Goal: Task Accomplishment & Management: Manage account settings

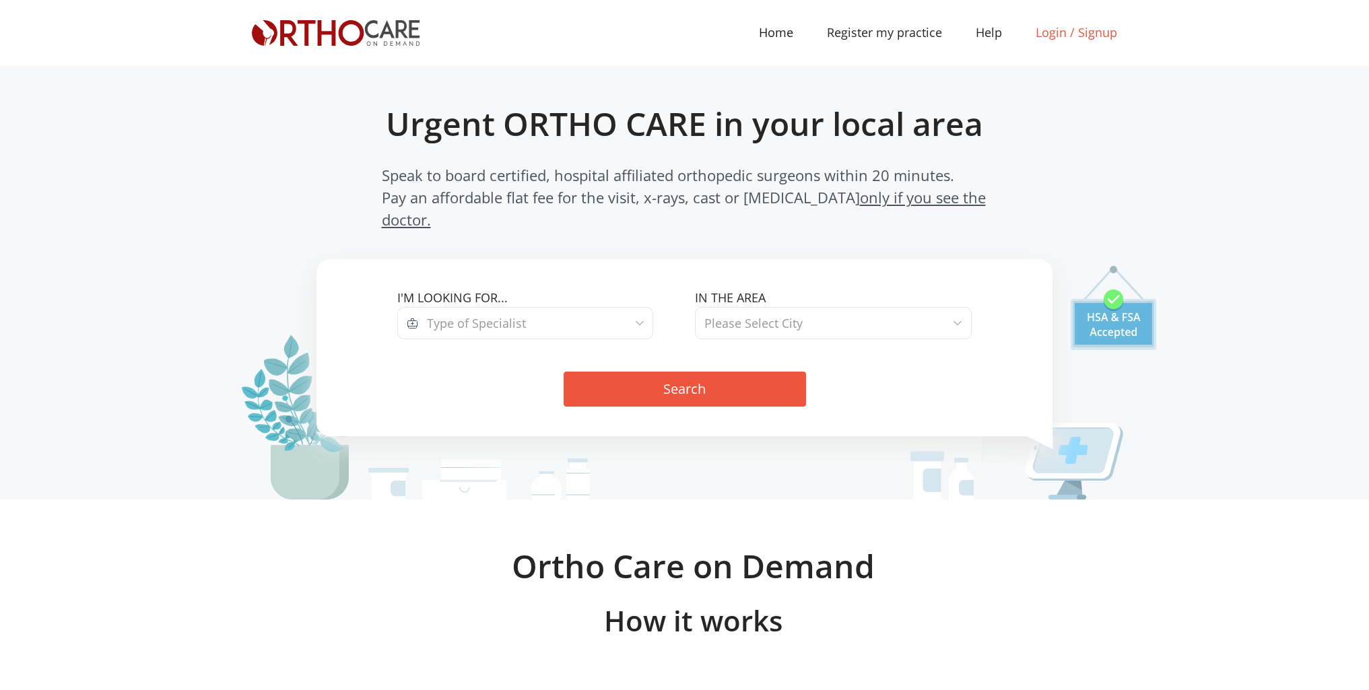
click at [1050, 30] on link "Login / Signup" at bounding box center [1076, 33] width 115 height 18
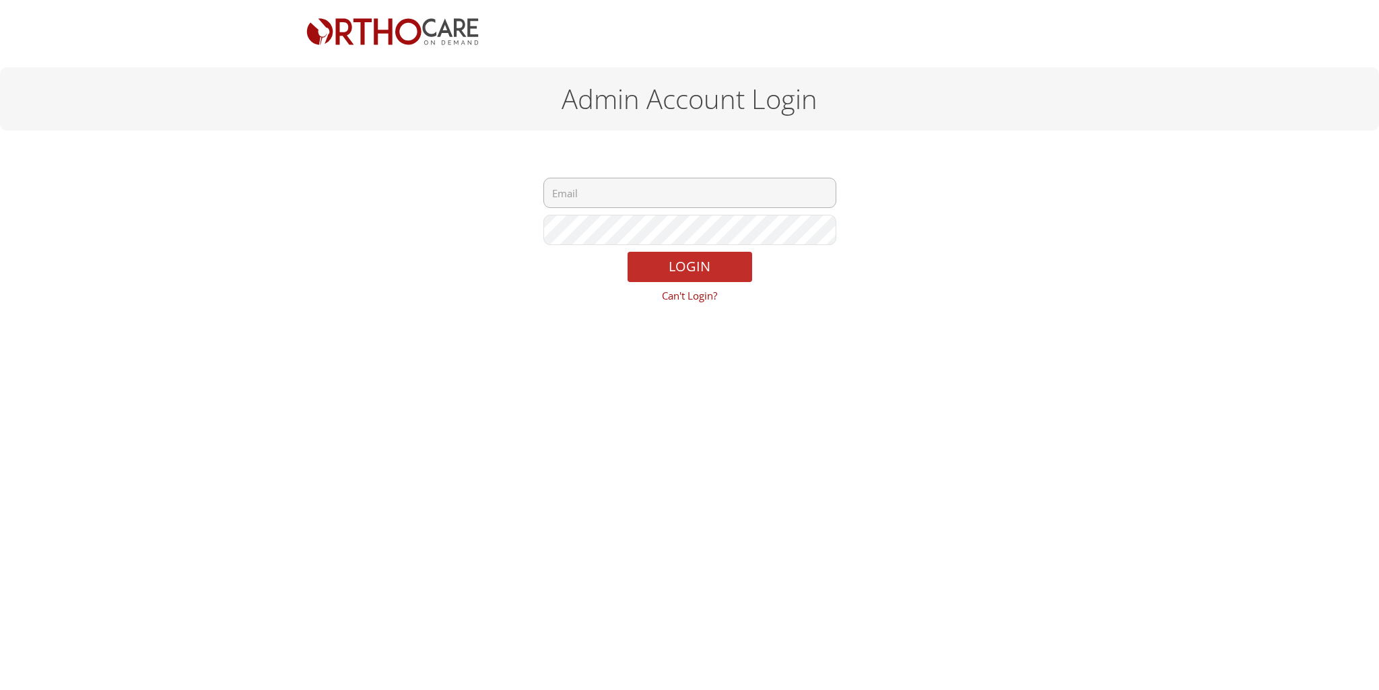
type input "tjgroganmd@orthocareondemand.com"
click at [702, 269] on button "LOGIN" at bounding box center [690, 267] width 125 height 30
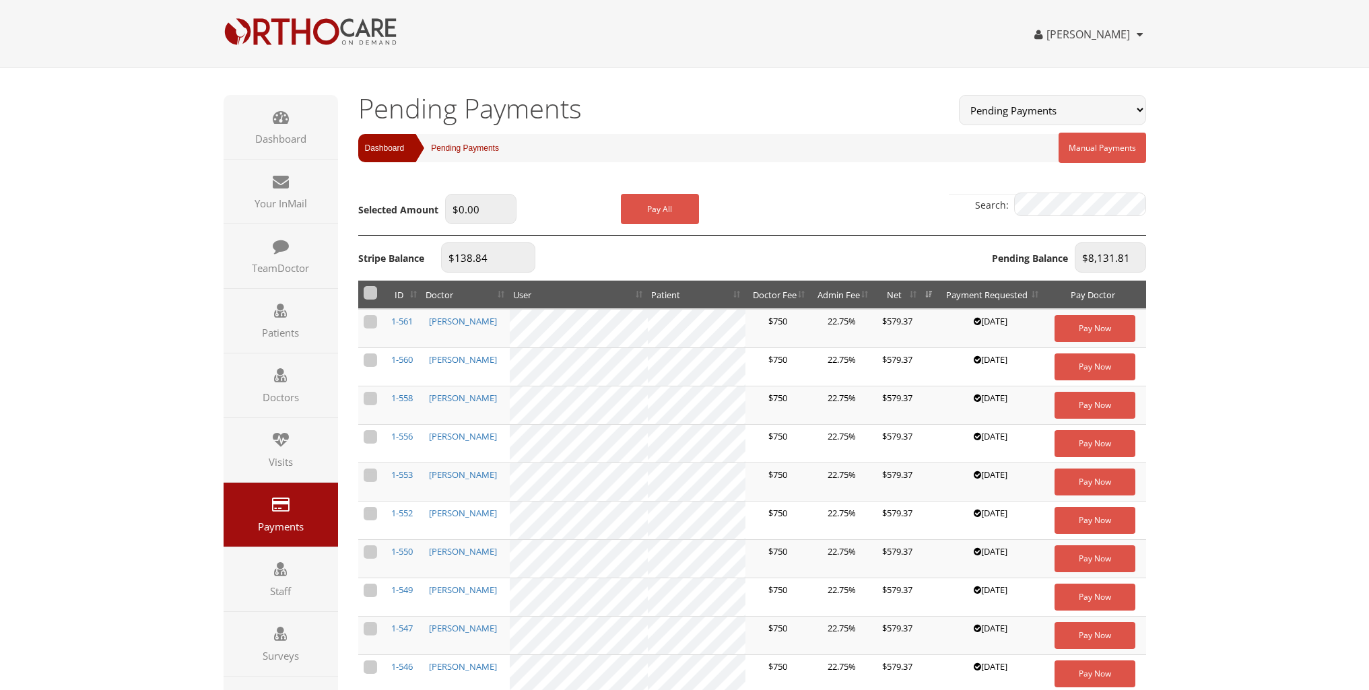
click at [893, 95] on h1 "Pending Payments" at bounding box center [648, 108] width 581 height 27
click at [279, 117] on icon at bounding box center [281, 116] width 16 height 16
